Goal: Task Accomplishment & Management: Use online tool/utility

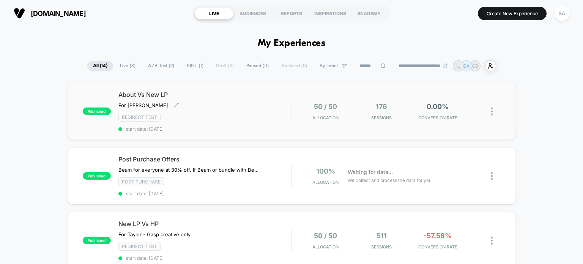
click at [195, 102] on div "For [PERSON_NAME] to edit experience details For [PERSON_NAME]" at bounding box center [178, 105] width 121 height 6
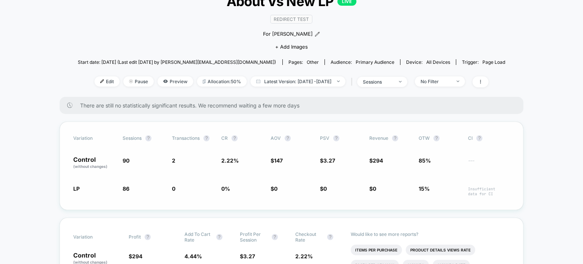
scroll to position [36, 0]
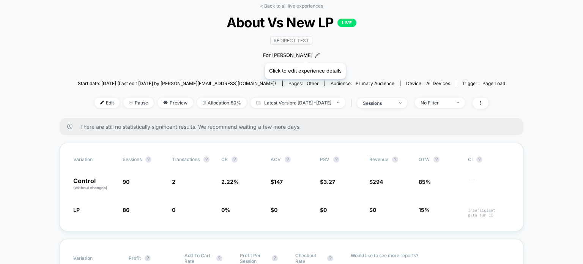
click at [315, 54] on icon at bounding box center [317, 55] width 5 height 5
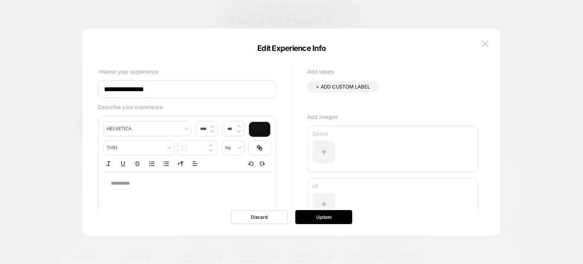
type input "****"
click at [126, 182] on p "**********" at bounding box center [184, 183] width 147 height 7
click at [327, 216] on button "Update" at bounding box center [323, 217] width 57 height 14
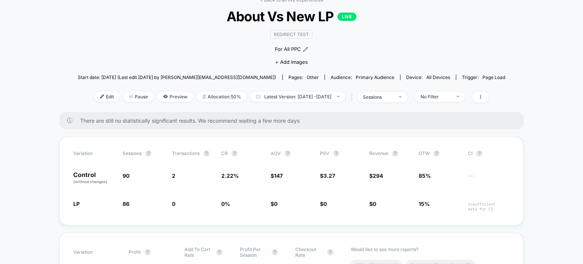
scroll to position [0, 0]
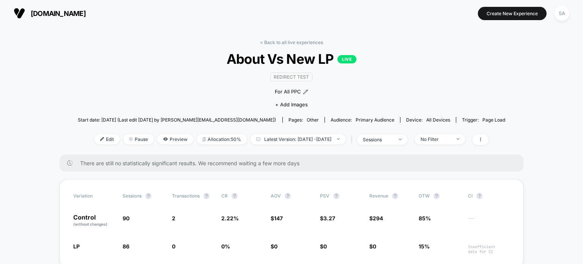
click at [19, 14] on img at bounding box center [19, 13] width 11 height 11
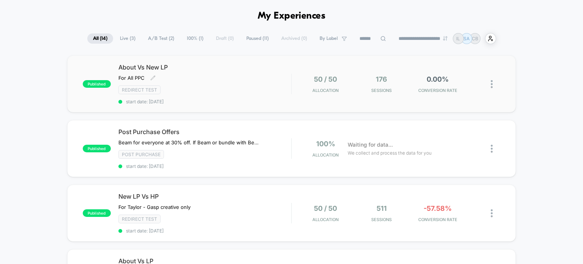
scroll to position [28, 0]
click at [359, 145] on span "Waiting for data..." at bounding box center [370, 144] width 45 height 8
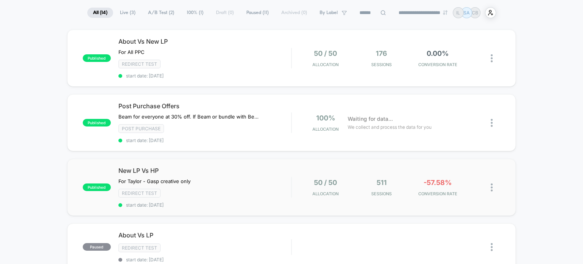
scroll to position [59, 0]
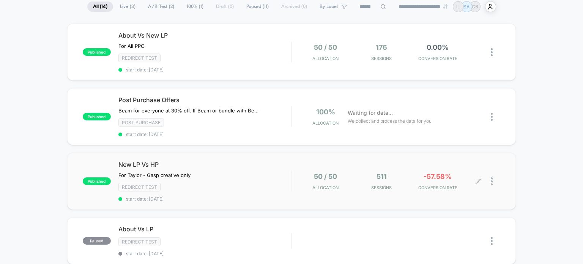
click at [386, 175] on span "511" at bounding box center [381, 176] width 10 height 8
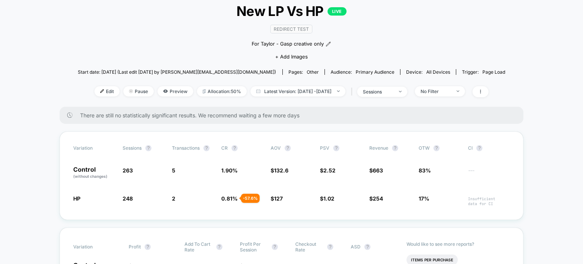
scroll to position [73, 0]
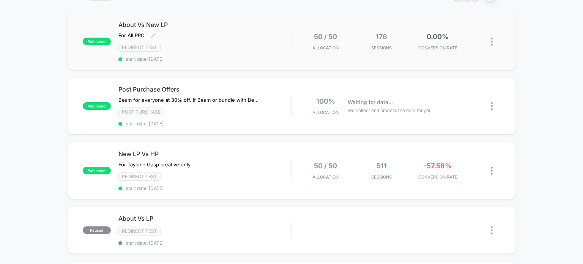
scroll to position [71, 0]
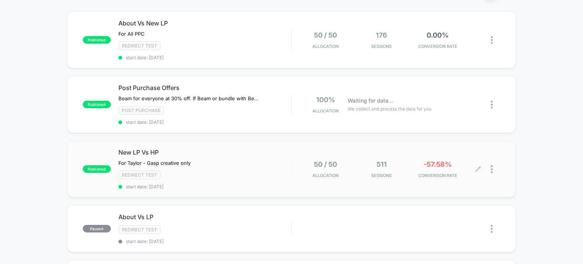
click at [497, 167] on div at bounding box center [495, 169] width 9 height 18
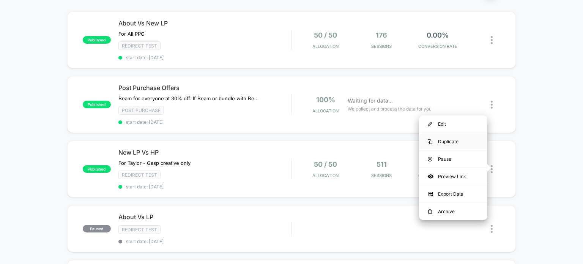
click at [441, 147] on div "Duplicate" at bounding box center [453, 141] width 68 height 17
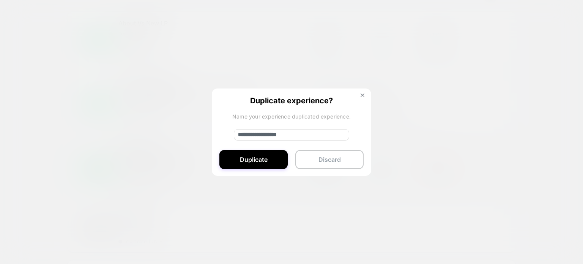
click at [281, 136] on input "**********" at bounding box center [291, 134] width 115 height 11
type input "**********"
click at [278, 155] on button "Duplicate" at bounding box center [253, 159] width 68 height 19
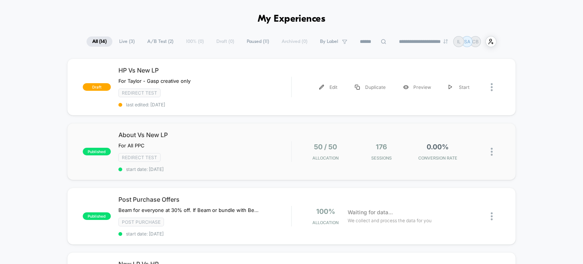
scroll to position [23, 0]
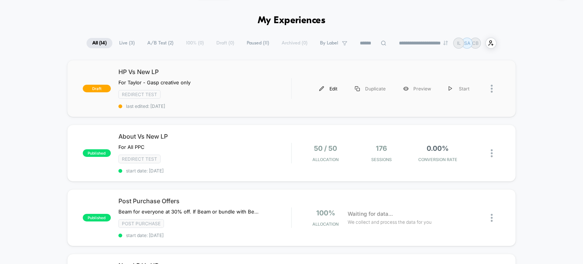
click at [327, 93] on div "Edit" at bounding box center [328, 88] width 36 height 17
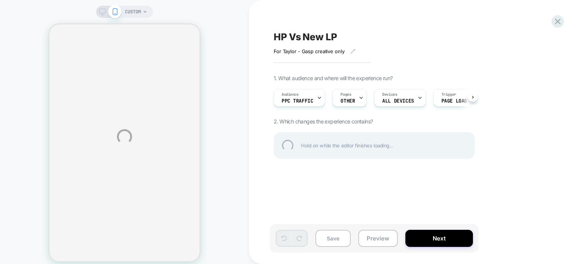
click at [372, 103] on div "CUSTOM HP Vs New LP For [PERSON_NAME] - Gasp creative only﻿ Click to edit exper…" at bounding box center [291, 136] width 583 height 273
click at [354, 102] on div "CUSTOM HP Vs New LP For [PERSON_NAME] - Gasp creative only﻿ Click to edit exper…" at bounding box center [291, 136] width 583 height 273
click at [351, 98] on div "CUSTOM HP Vs New LP For [PERSON_NAME] - Gasp creative only﻿ Click to edit exper…" at bounding box center [291, 136] width 583 height 273
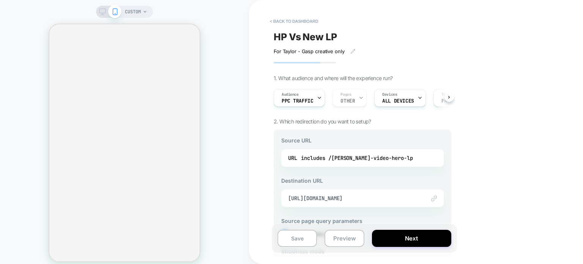
click at [346, 103] on div "Audience PPC Traffic Pages OTHER Devices ALL DEVICES Trigger Page Load" at bounding box center [359, 97] width 178 height 25
click at [344, 101] on div "Audience PPC Traffic Pages OTHER Devices ALL DEVICES Trigger Page Load" at bounding box center [359, 97] width 178 height 25
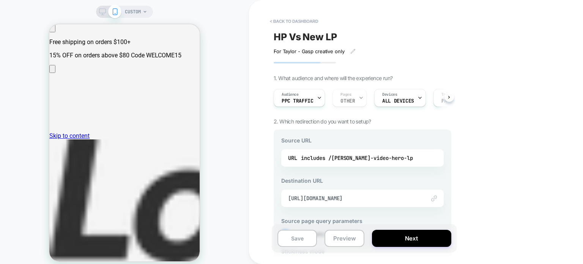
scroll to position [39, 0]
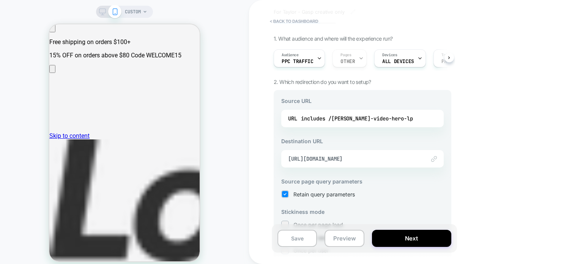
click at [362, 124] on div "URL includes /[PERSON_NAME]-video-hero-lp" at bounding box center [362, 118] width 162 height 17
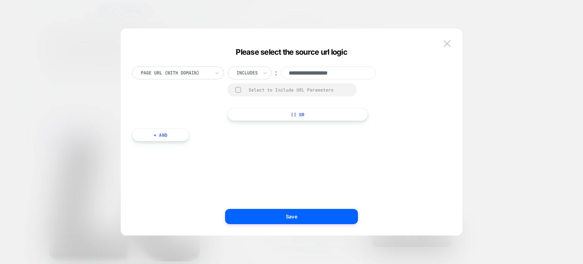
click at [320, 79] on input "**********" at bounding box center [328, 72] width 95 height 13
click at [448, 42] on img at bounding box center [447, 43] width 7 height 6
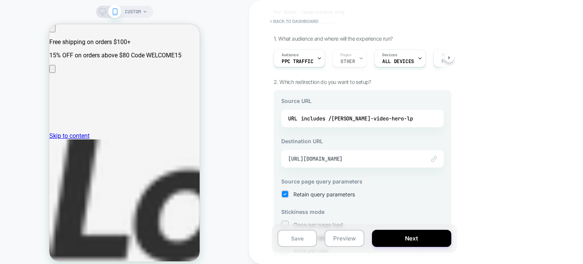
click at [346, 64] on div "Audience PPC Traffic Pages OTHER Devices ALL DEVICES Trigger Page Load" at bounding box center [359, 58] width 178 height 25
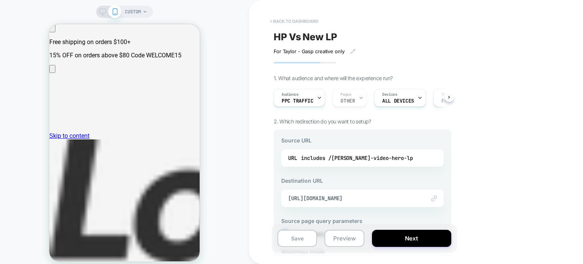
click at [275, 22] on button "< back to dashboard" at bounding box center [294, 21] width 56 height 12
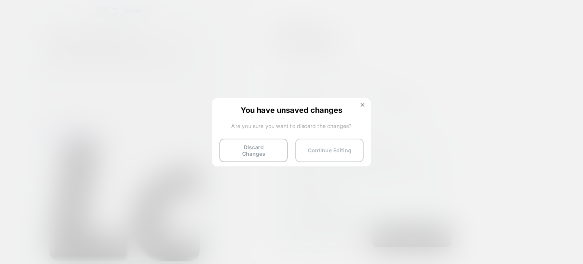
click at [324, 153] on button "Continue Editing" at bounding box center [329, 151] width 68 height 24
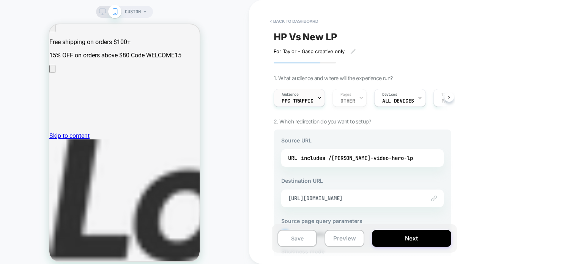
click at [303, 104] on div "Audience PPC Traffic" at bounding box center [297, 97] width 47 height 17
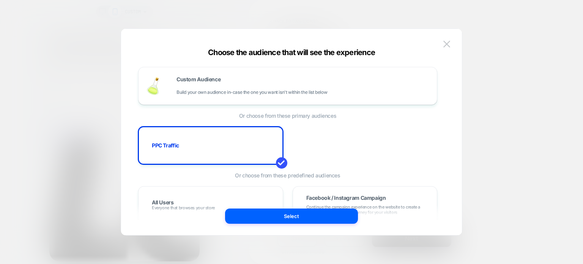
click at [534, 143] on div at bounding box center [291, 132] width 583 height 264
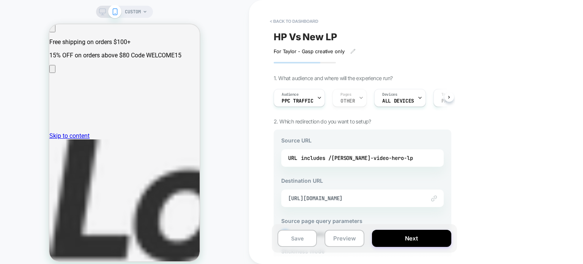
click at [353, 98] on div "Audience PPC Traffic Pages OTHER Devices ALL DEVICES Trigger Page Load" at bounding box center [359, 97] width 178 height 25
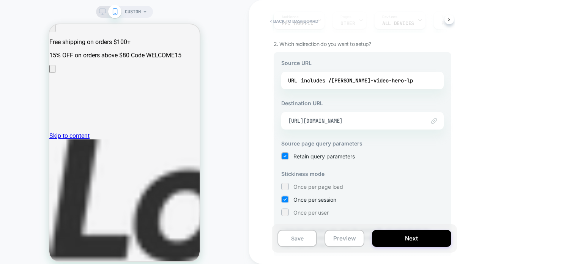
click at [316, 72] on div "URL includes /[PERSON_NAME]-video-hero-lp" at bounding box center [362, 80] width 162 height 17
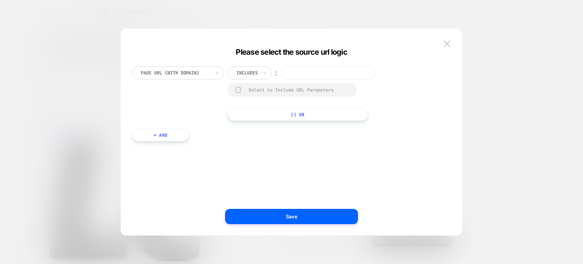
click at [487, 116] on div at bounding box center [291, 132] width 583 height 264
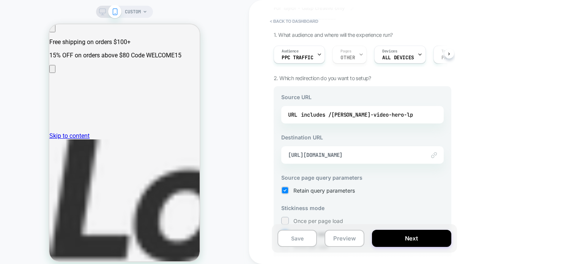
scroll to position [42, 0]
click at [394, 112] on div "URL includes /[PERSON_NAME]-video-hero-lp" at bounding box center [362, 115] width 149 height 11
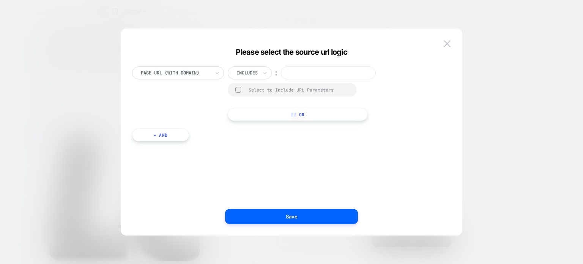
click at [179, 69] on div at bounding box center [175, 72] width 69 height 7
click at [238, 76] on div "Includes" at bounding box center [247, 73] width 23 height 8
click at [191, 73] on div at bounding box center [175, 72] width 69 height 7
click at [255, 66] on div "Page Url (WITH DOMAIN) Includes ︰ Select to Include URL Parameters || Or + And" at bounding box center [287, 139] width 319 height 169
click at [257, 69] on div at bounding box center [246, 72] width 21 height 7
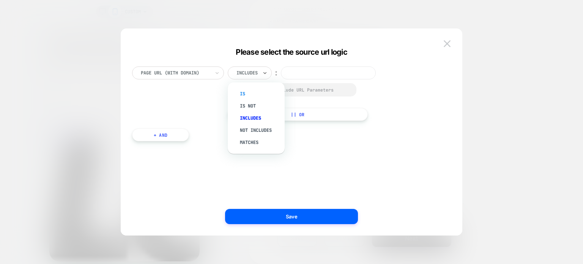
click at [254, 95] on div "Is" at bounding box center [259, 94] width 49 height 12
click at [306, 67] on input at bounding box center [312, 72] width 95 height 13
click at [491, 79] on div at bounding box center [291, 132] width 583 height 264
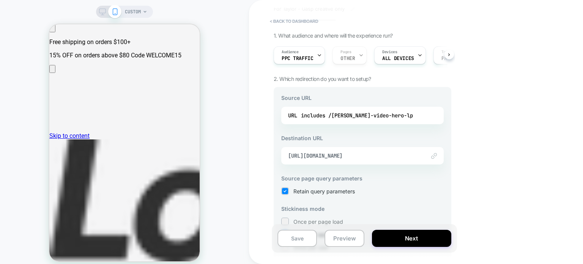
scroll to position [108, 0]
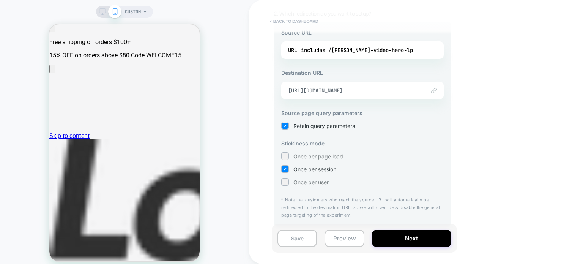
click at [285, 20] on button "< back to dashboard" at bounding box center [294, 21] width 56 height 12
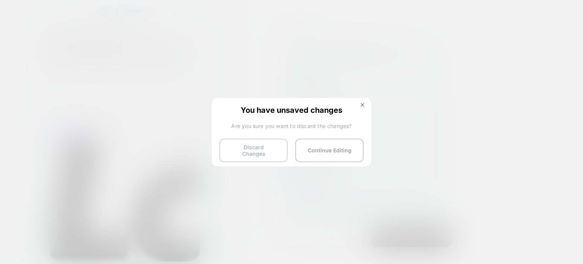
click at [251, 153] on button "Discard Changes" at bounding box center [253, 151] width 68 height 24
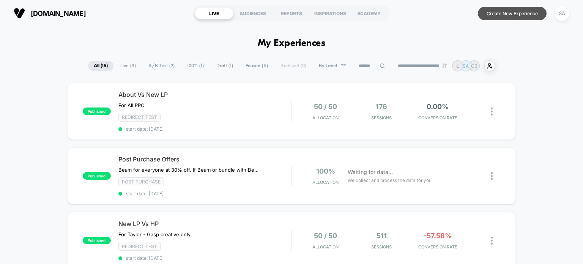
click at [492, 14] on button "Create New Experience" at bounding box center [512, 13] width 69 height 13
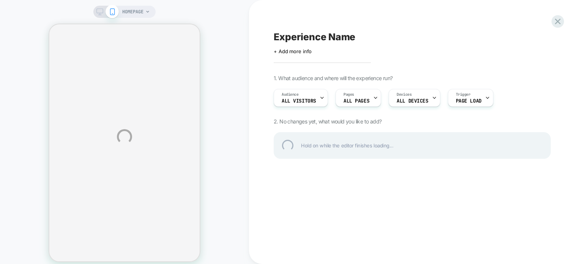
click at [299, 100] on div "HOMEPAGE Experience Name Click to edit experience details + Add more info 1. Wh…" at bounding box center [291, 136] width 583 height 273
click at [285, 44] on div "HOMEPAGE Experience Name Click to edit experience details + Add more info 1. Wh…" at bounding box center [291, 136] width 583 height 273
click at [291, 36] on div "Experience Name" at bounding box center [412, 36] width 277 height 11
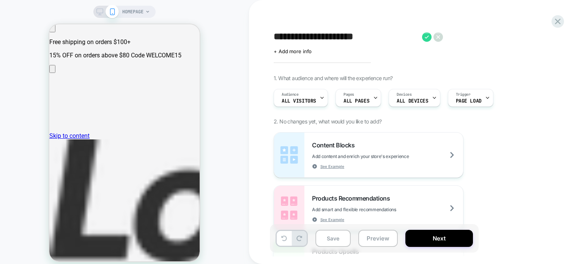
type textarea "**********"
click at [406, 64] on div "**********" at bounding box center [412, 132] width 285 height 249
click at [362, 38] on textarea "**********" at bounding box center [346, 36] width 145 height 11
click at [343, 52] on div "+ Add more info" at bounding box center [350, 51] width 152 height 6
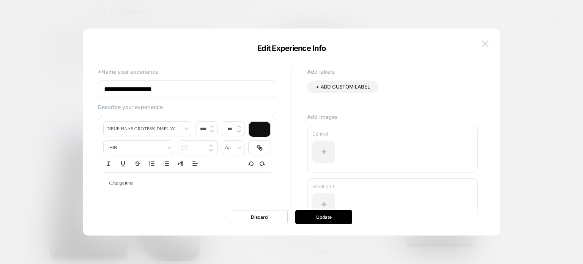
click at [483, 44] on img at bounding box center [485, 43] width 7 height 6
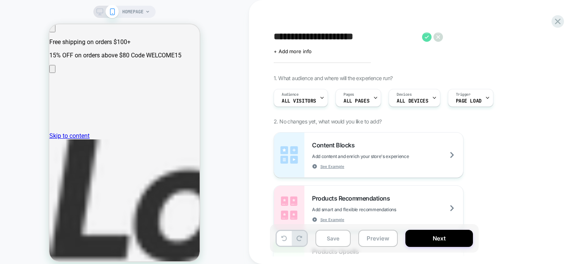
click at [429, 35] on icon at bounding box center [426, 36] width 9 height 9
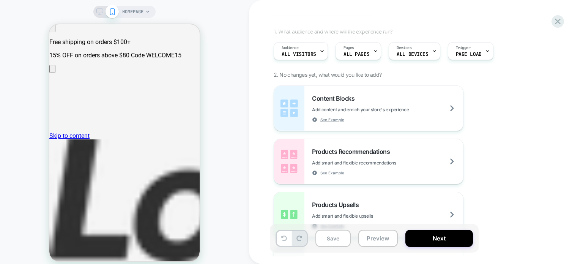
scroll to position [47, 0]
click at [290, 54] on span "All Visitors" at bounding box center [299, 53] width 35 height 5
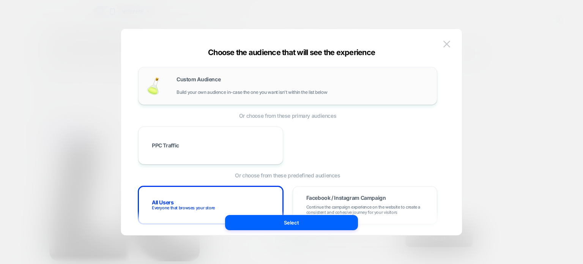
click at [193, 94] on span "Build your own audience in-case the one you want isn't within the list below" at bounding box center [251, 92] width 151 height 5
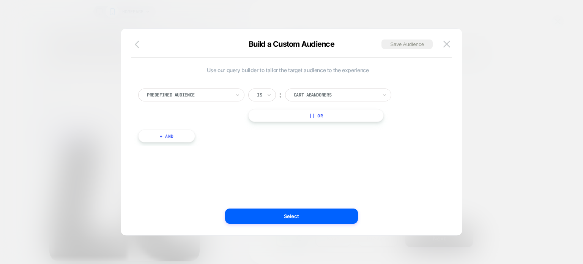
click at [141, 47] on icon "button" at bounding box center [139, 44] width 9 height 9
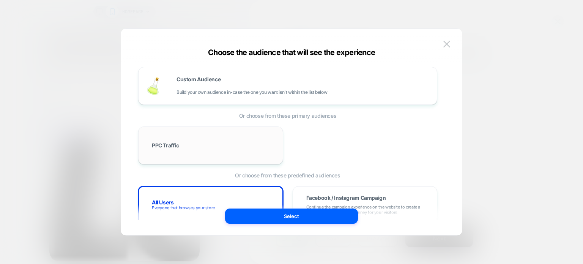
click at [159, 134] on div "PPC Traffic" at bounding box center [210, 145] width 129 height 22
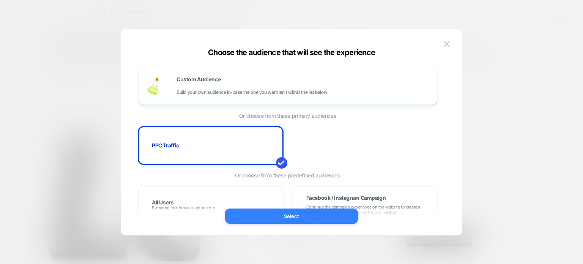
click at [299, 214] on button "Select" at bounding box center [291, 215] width 133 height 15
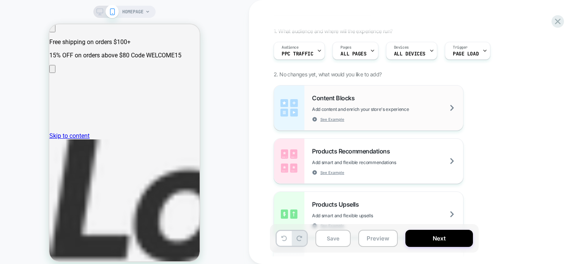
scroll to position [61, 0]
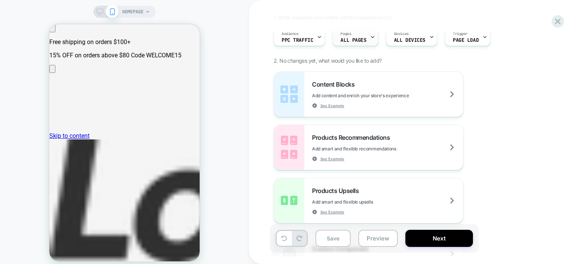
click at [349, 41] on span "ALL PAGES" at bounding box center [353, 40] width 26 height 5
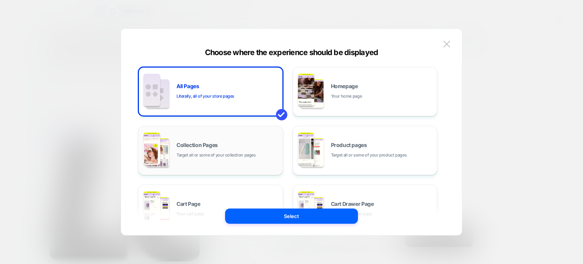
scroll to position [9, 0]
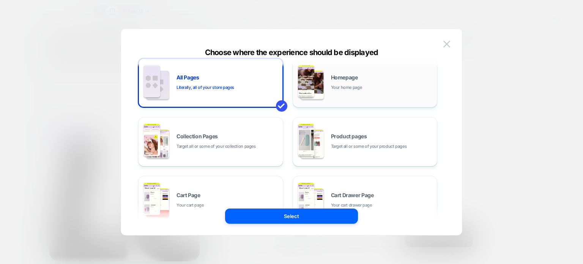
click at [338, 103] on div "Homepage Your home page" at bounding box center [365, 83] width 137 height 42
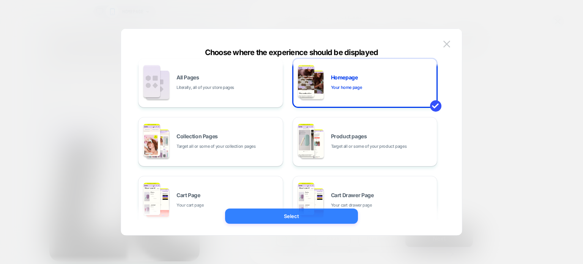
click at [310, 212] on button "Select" at bounding box center [291, 215] width 133 height 15
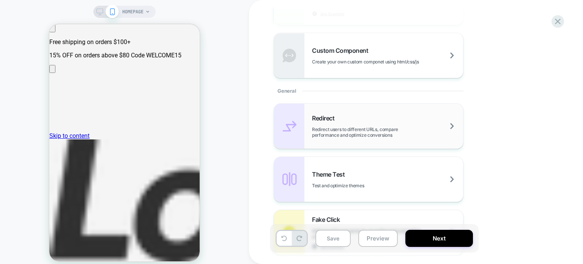
scroll to position [260, 0]
click at [320, 130] on span "Redirect users to different URLs, compare performance and optimize conversions" at bounding box center [387, 131] width 151 height 11
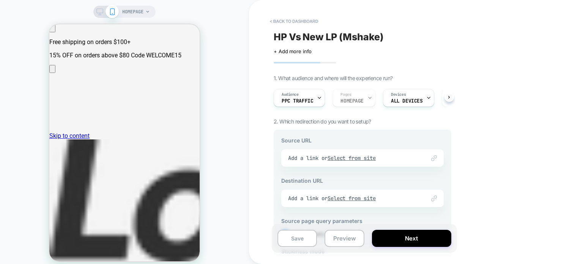
scroll to position [9, 0]
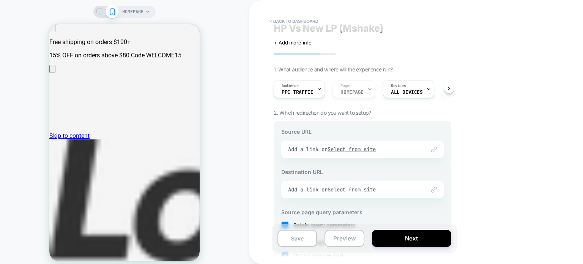
click at [361, 150] on div "Link to Add a link or Select from site" at bounding box center [362, 148] width 162 height 17
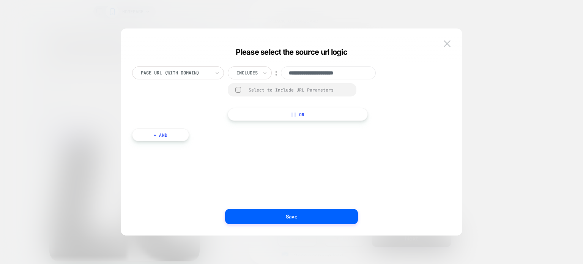
click at [342, 68] on input "**********" at bounding box center [328, 72] width 95 height 13
paste input "**********"
type input "**********"
click at [252, 72] on div at bounding box center [246, 72] width 21 height 7
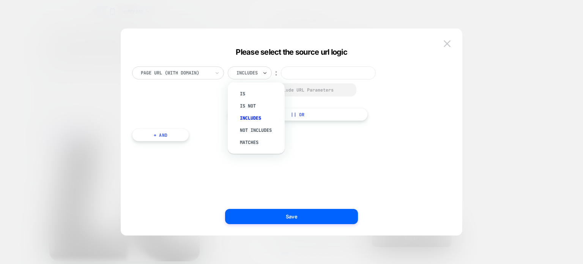
click at [310, 77] on input at bounding box center [328, 72] width 95 height 13
type input "*"
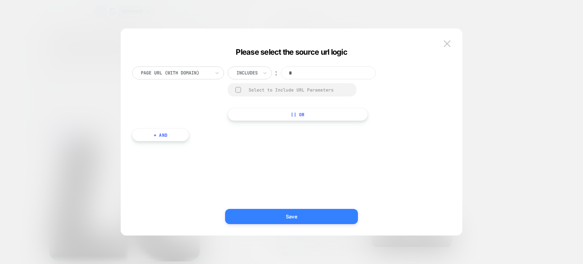
click at [285, 217] on button "Save" at bounding box center [291, 216] width 133 height 15
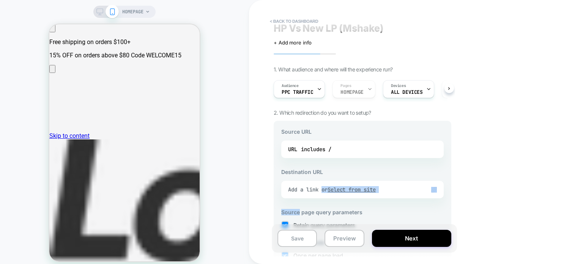
drag, startPoint x: 285, startPoint y: 217, endPoint x: 324, endPoint y: 182, distance: 53.2
click at [324, 182] on div "Source URL URL includes / Destination URL Link to Add a link or Select from sit…" at bounding box center [363, 223] width 178 height 205
click at [371, 194] on div "Link to Add a link or Select from site" at bounding box center [362, 189] width 162 height 17
click at [367, 190] on u "Select from site" at bounding box center [351, 189] width 49 height 7
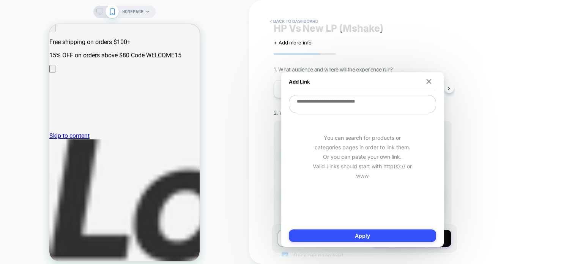
click at [334, 107] on textarea at bounding box center [362, 104] width 147 height 18
paste textarea "**********"
type textarea "*"
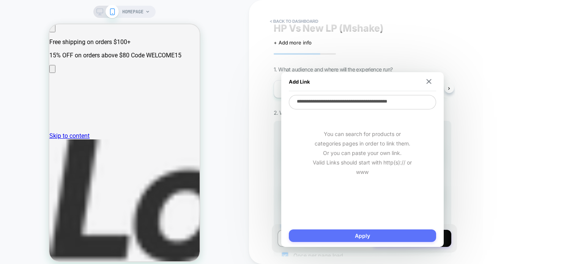
type textarea "**********"
click at [355, 236] on button "Apply" at bounding box center [362, 235] width 147 height 13
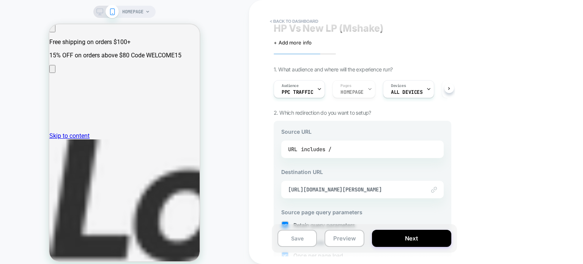
click at [343, 151] on div "URL includes /" at bounding box center [362, 148] width 149 height 11
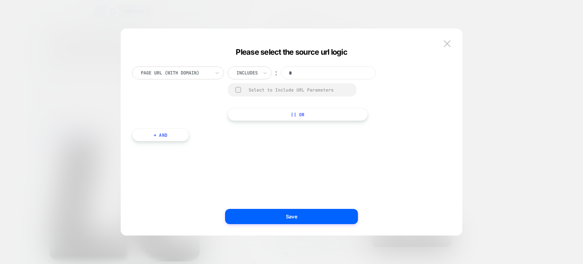
click at [253, 72] on div at bounding box center [246, 72] width 21 height 7
click at [322, 151] on div "Page Url (WITH DOMAIN) option Is focused, 1 of 5. 5 results available. Use Up a…" at bounding box center [287, 139] width 319 height 169
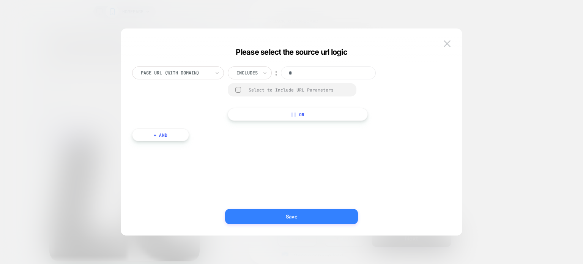
click at [288, 223] on button "Save" at bounding box center [291, 216] width 133 height 15
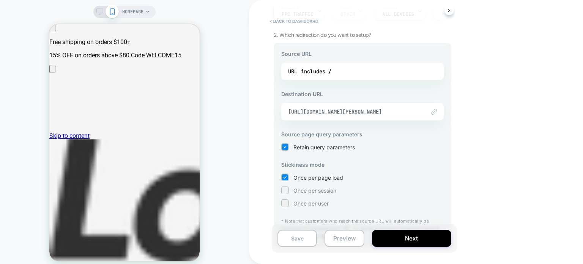
scroll to position [108, 0]
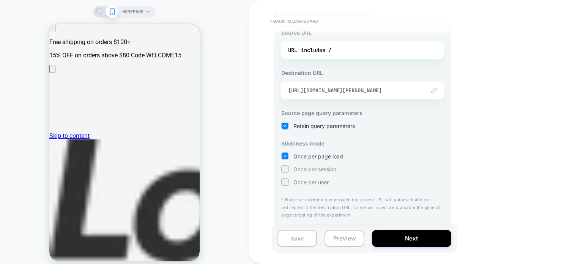
click at [313, 174] on div "Once per page load Once per session Once per user" at bounding box center [362, 168] width 162 height 33
click at [286, 167] on div at bounding box center [285, 169] width 6 height 6
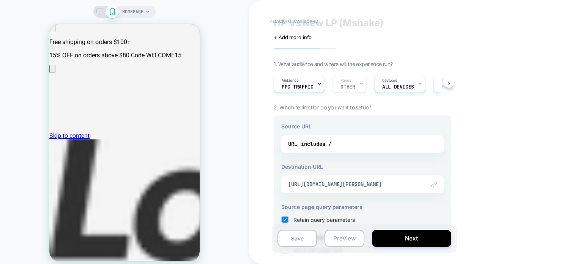
scroll to position [0, 0]
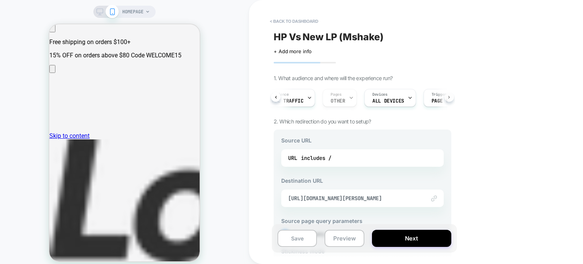
click at [451, 98] on button at bounding box center [448, 96] width 9 height 9
click at [451, 98] on div "Audience PPC Traffic Pages OTHER Devices ALL DEVICES Trigger Page Load" at bounding box center [363, 97] width 178 height 25
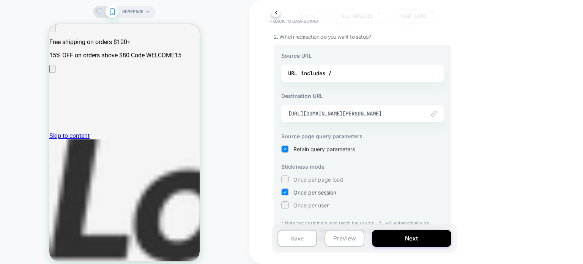
scroll to position [108, 0]
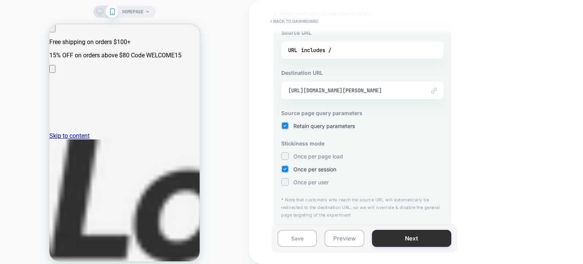
click at [409, 239] on button "Next" at bounding box center [411, 238] width 79 height 17
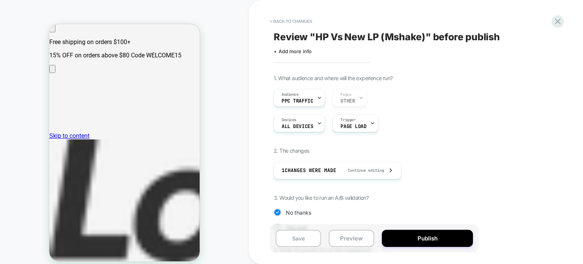
scroll to position [68, 0]
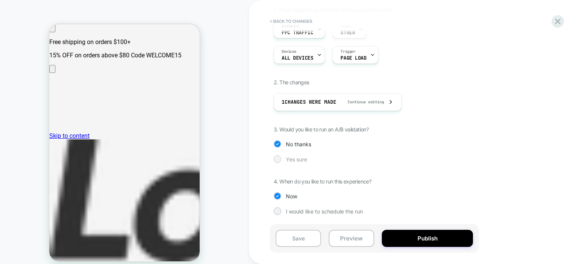
click at [283, 157] on div "Yes sure" at bounding box center [374, 159] width 201 height 8
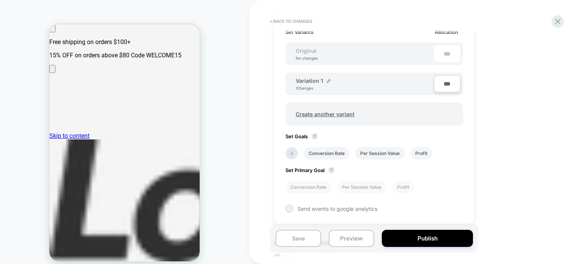
scroll to position [220, 0]
click at [286, 151] on li at bounding box center [291, 154] width 13 height 13
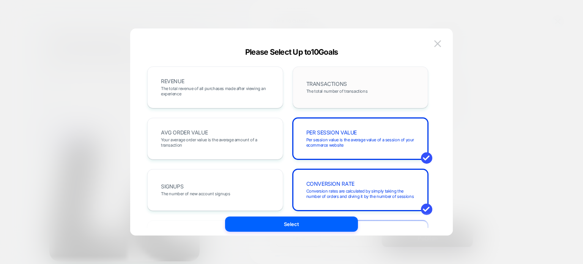
click at [340, 93] on span "The total number of transactions" at bounding box center [336, 90] width 61 height 5
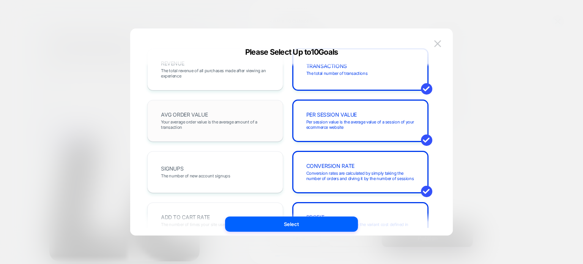
click at [261, 120] on span "Your average order value is the average amount of a transaction" at bounding box center [215, 124] width 109 height 11
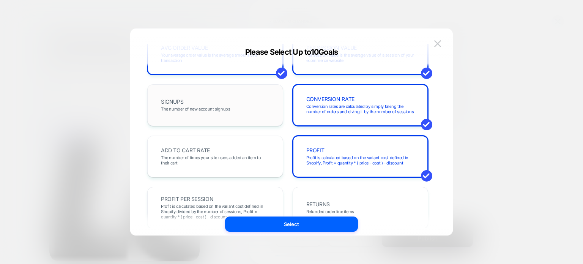
scroll to position [0, 0]
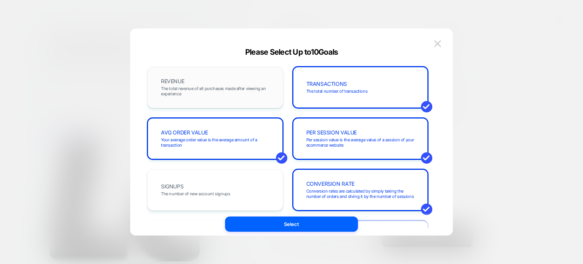
click at [227, 84] on div "REVENUE The total revenue of all purchases made after viewing an experience" at bounding box center [215, 87] width 120 height 26
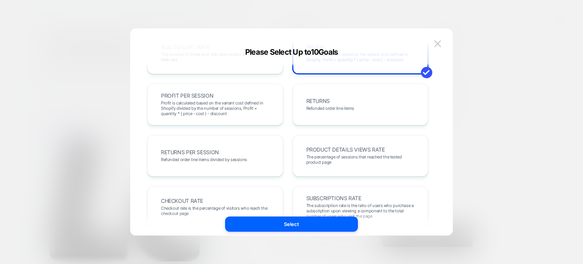
scroll to position [188, 0]
click at [232, 106] on span "Profit is calculated based on the variant cost defined in Shopify divided by th…" at bounding box center [215, 108] width 109 height 16
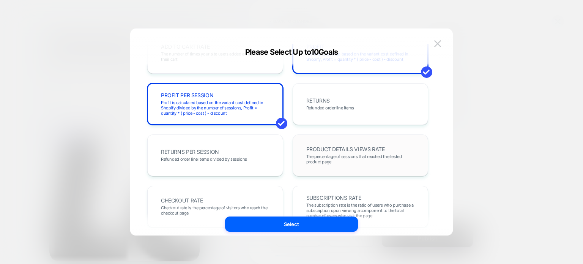
click at [345, 168] on div "PRODUCT DETAILS VIEWS RATE The percentage of sessions that reached the tested p…" at bounding box center [361, 155] width 120 height 26
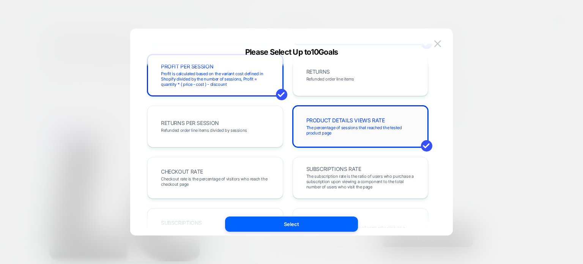
scroll to position [222, 0]
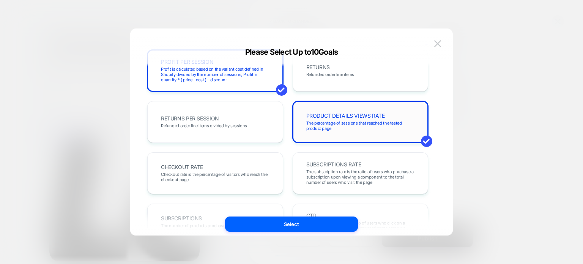
click at [325, 118] on span "PRODUCT DETAILS VIEWS RATE" at bounding box center [345, 115] width 79 height 5
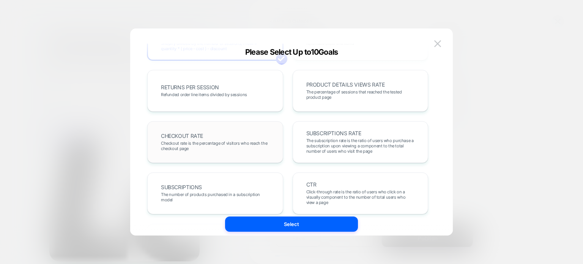
scroll to position [253, 0]
click at [212, 140] on span "Checkout rate is the percentage of visitors who reach the checkout page" at bounding box center [215, 145] width 109 height 11
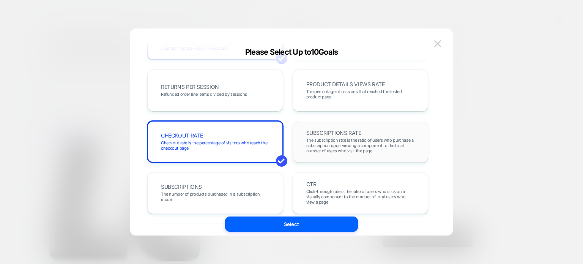
click at [326, 135] on span "SUBSCRIPTIONS RATE" at bounding box center [333, 132] width 55 height 5
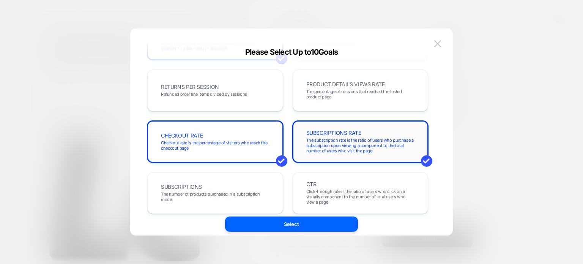
click at [326, 135] on span "SUBSCRIPTIONS RATE" at bounding box center [333, 132] width 55 height 5
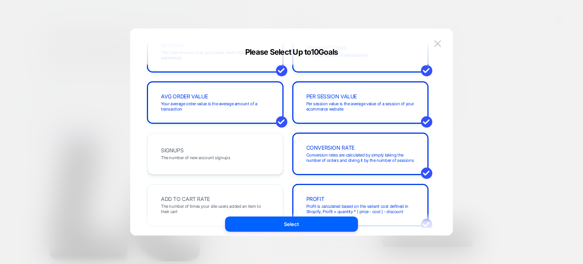
scroll to position [35, 0]
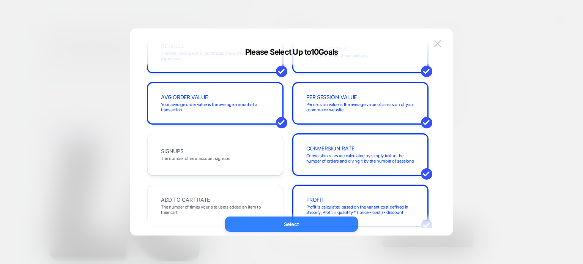
click at [282, 229] on button "Select" at bounding box center [291, 223] width 133 height 15
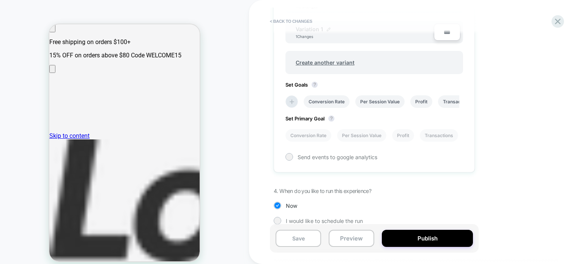
scroll to position [274, 0]
click at [282, 156] on div "Set Variants Allocation Original No changes *** Variation 1 1 Changes *** Creat…" at bounding box center [374, 68] width 201 height 207
click at [291, 154] on div at bounding box center [289, 156] width 6 height 6
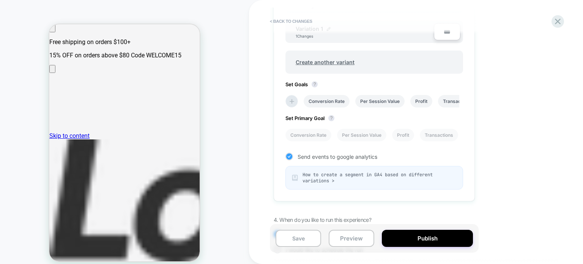
scroll to position [310, 0]
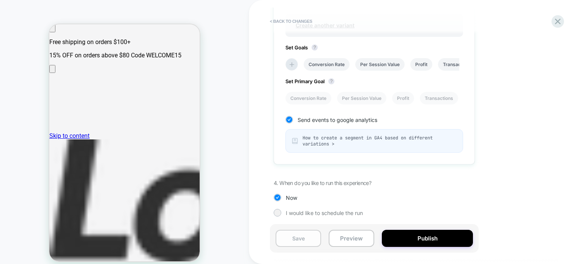
click at [296, 236] on button "Save" at bounding box center [298, 238] width 46 height 17
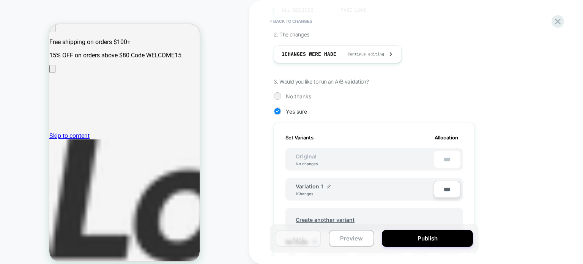
scroll to position [0, 0]
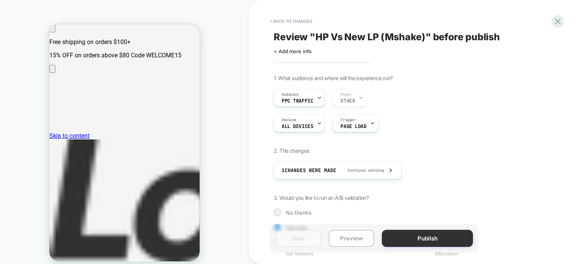
click at [425, 238] on button "Publish" at bounding box center [427, 238] width 91 height 17
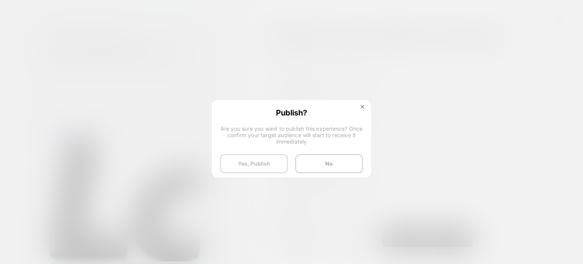
click at [238, 157] on button "Yes, Publish" at bounding box center [254, 163] width 68 height 19
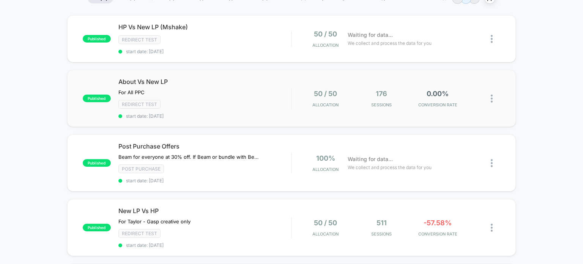
scroll to position [69, 0]
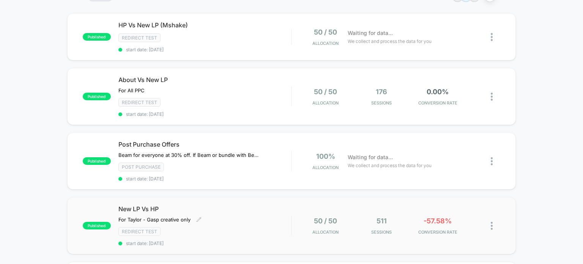
click at [269, 217] on div "New LP Vs HP For [PERSON_NAME] - Gasp creative only﻿ Click to edit experience d…" at bounding box center [204, 225] width 173 height 41
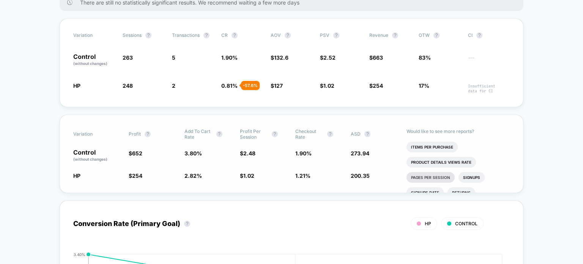
click at [428, 179] on li "Pages Per Session" at bounding box center [430, 177] width 48 height 11
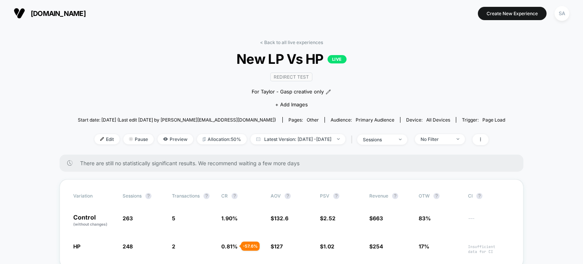
click at [14, 14] on img at bounding box center [19, 13] width 11 height 11
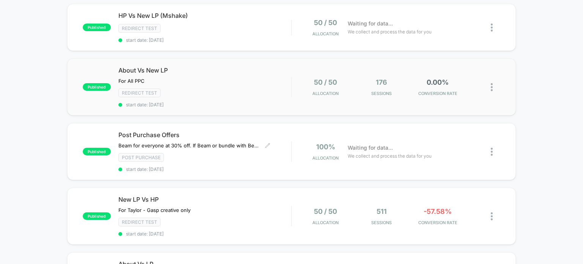
scroll to position [71, 0]
